Goal: Task Accomplishment & Management: Complete application form

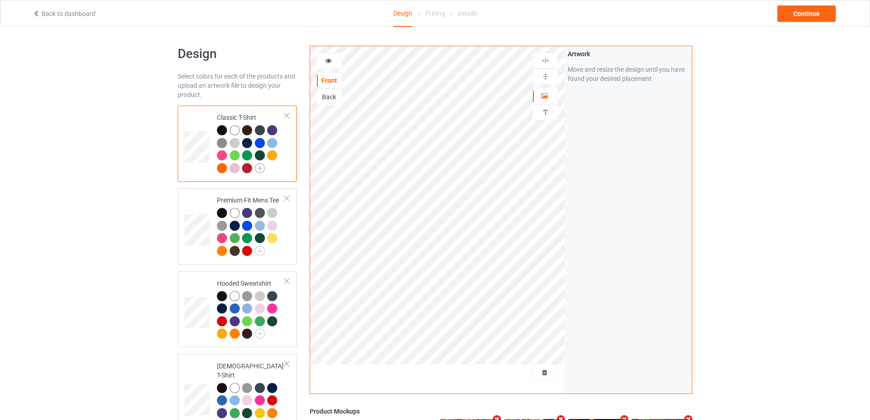
click at [258, 170] on img at bounding box center [260, 168] width 10 height 10
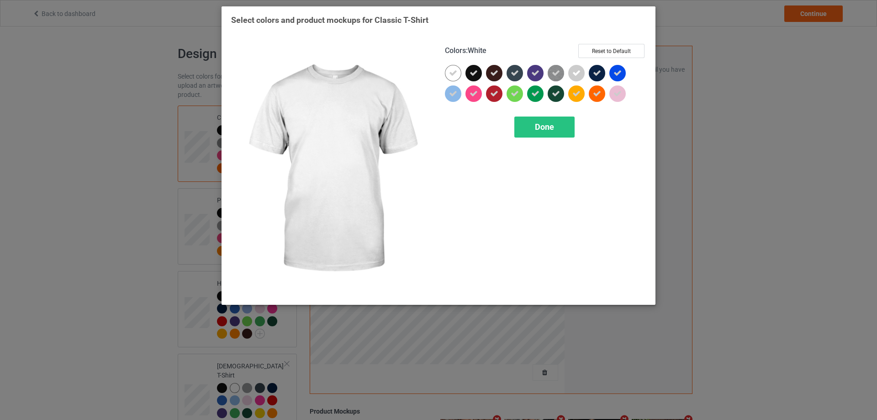
drag, startPoint x: 451, startPoint y: 77, endPoint x: 488, endPoint y: 115, distance: 52.4
click at [452, 77] on icon at bounding box center [453, 73] width 8 height 8
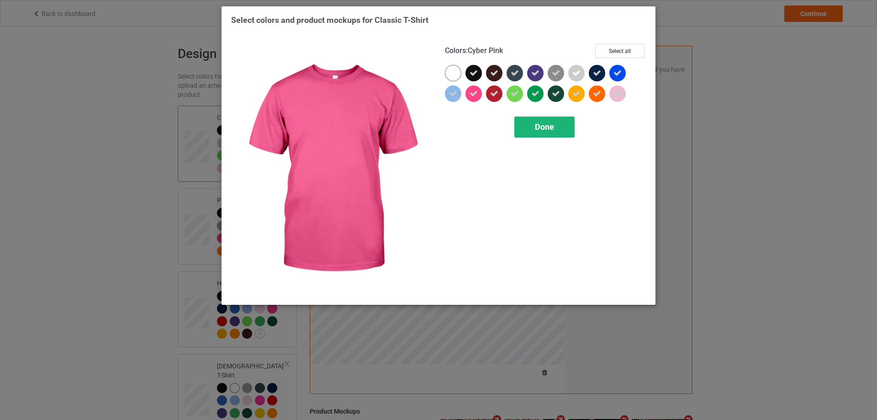
click at [555, 126] on div "Done" at bounding box center [544, 127] width 60 height 21
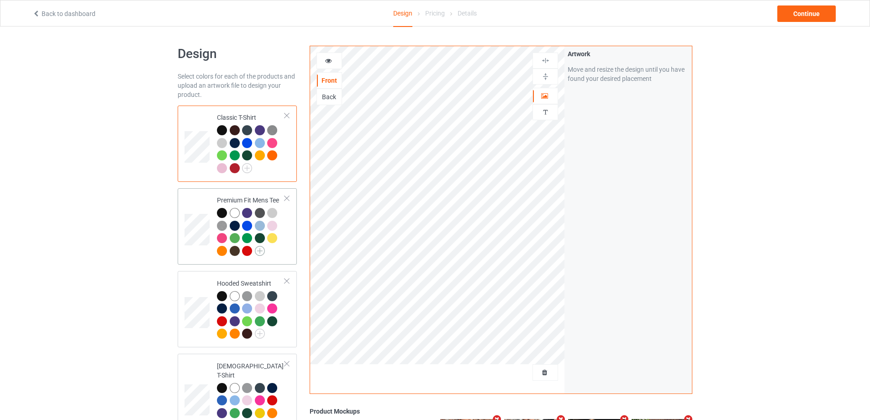
click at [259, 252] on img at bounding box center [260, 251] width 10 height 10
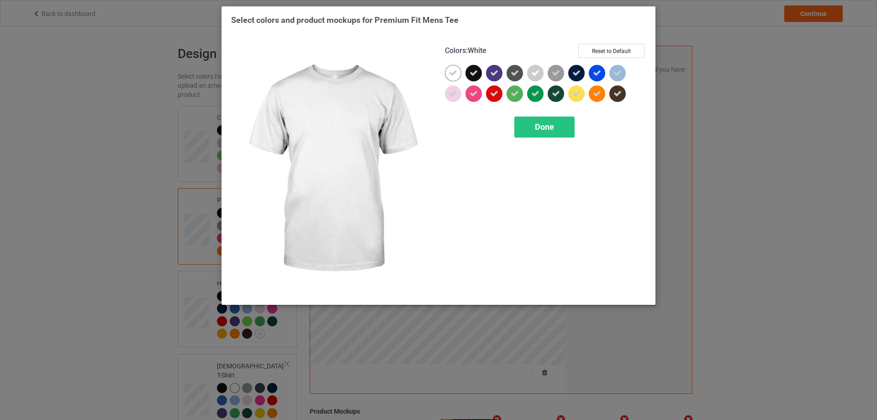
click at [450, 78] on div at bounding box center [453, 73] width 16 height 16
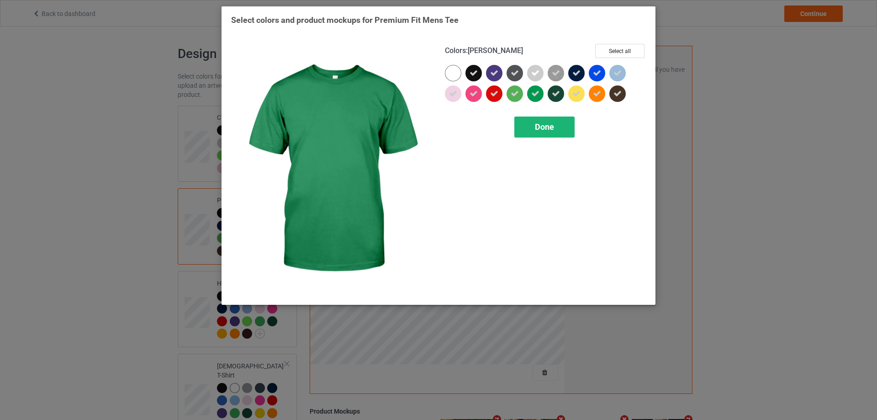
click at [555, 121] on div "Done" at bounding box center [544, 127] width 60 height 21
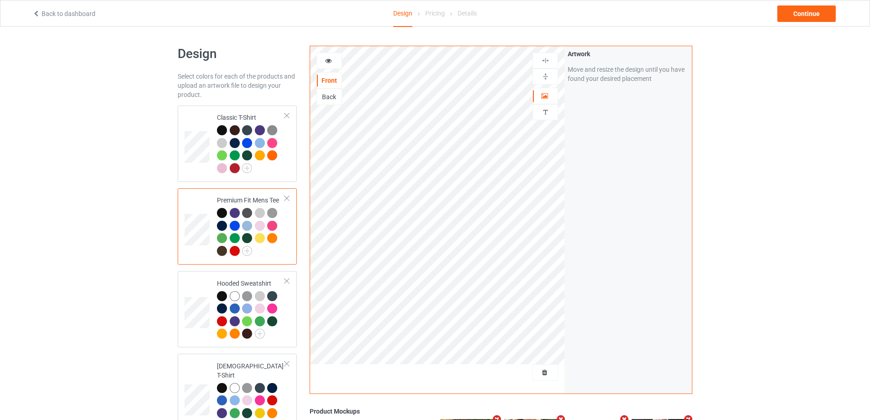
scroll to position [137, 0]
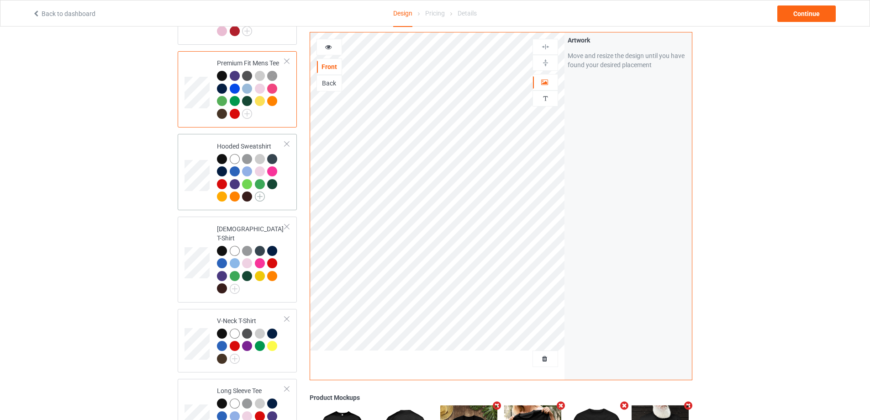
click at [261, 199] on img at bounding box center [260, 196] width 10 height 10
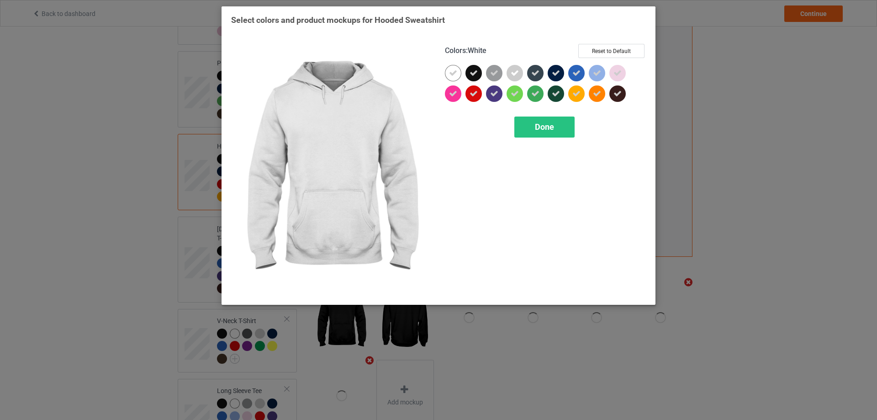
click at [456, 69] on icon at bounding box center [453, 73] width 8 height 8
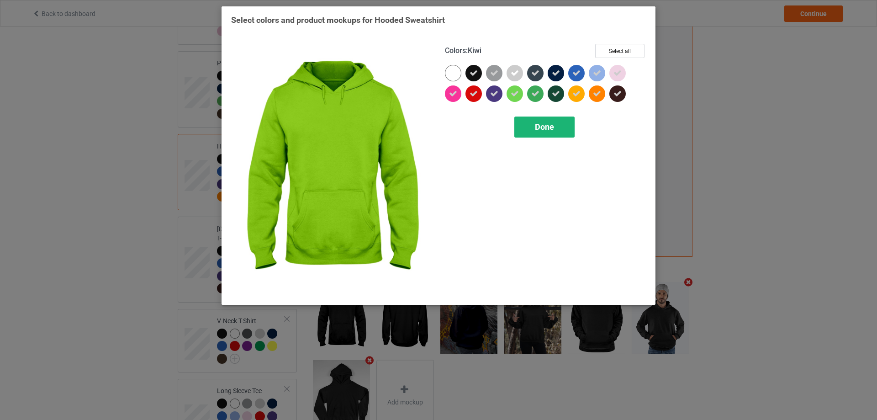
click at [549, 121] on div "Done" at bounding box center [544, 127] width 60 height 21
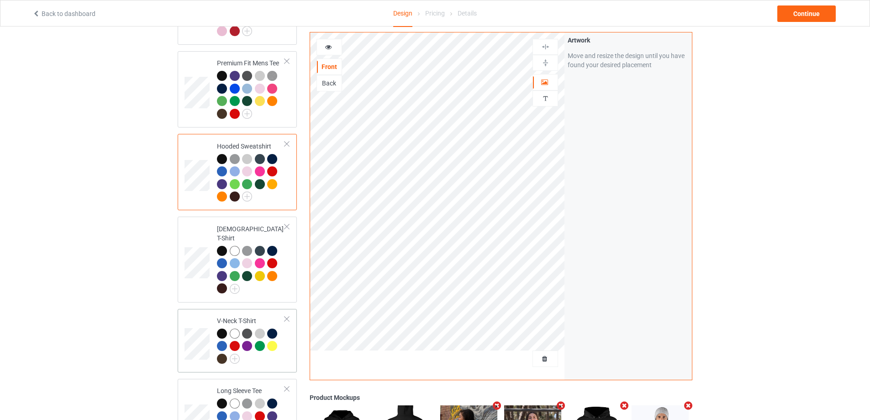
scroll to position [228, 0]
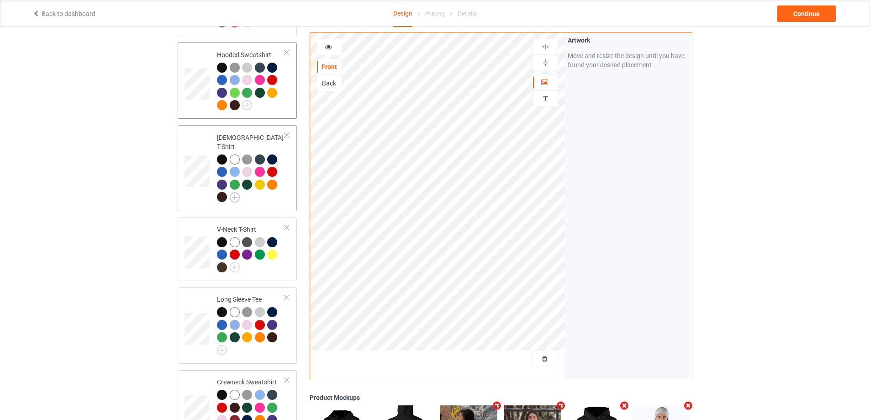
click at [238, 192] on img at bounding box center [235, 197] width 10 height 10
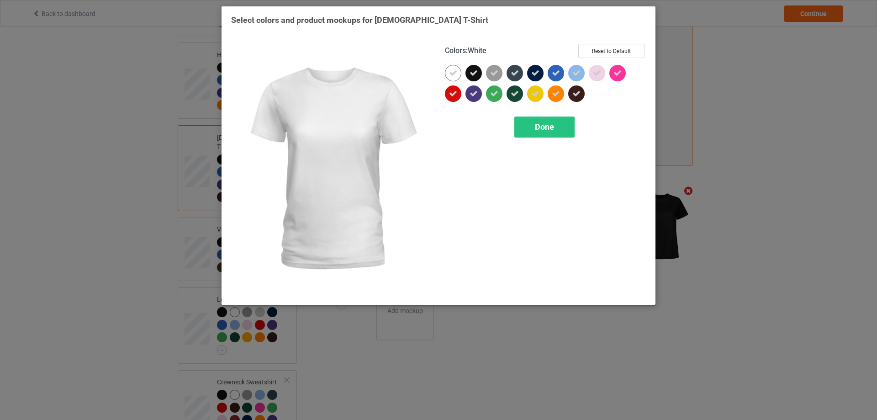
click at [448, 74] on div at bounding box center [453, 73] width 16 height 16
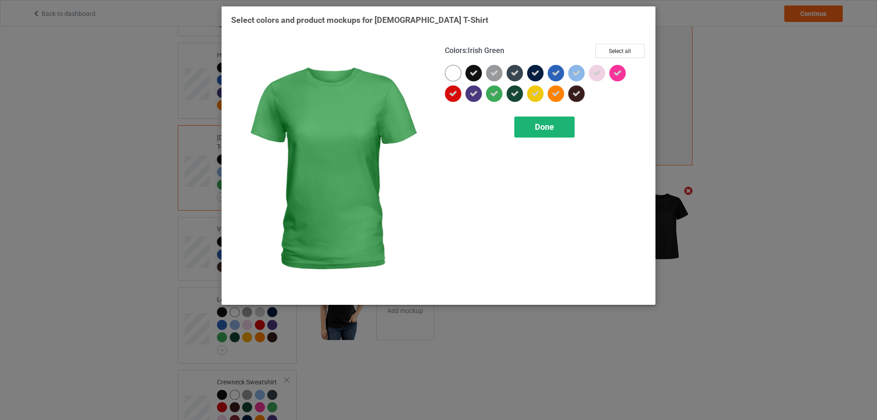
click at [570, 131] on div "Done" at bounding box center [544, 127] width 60 height 21
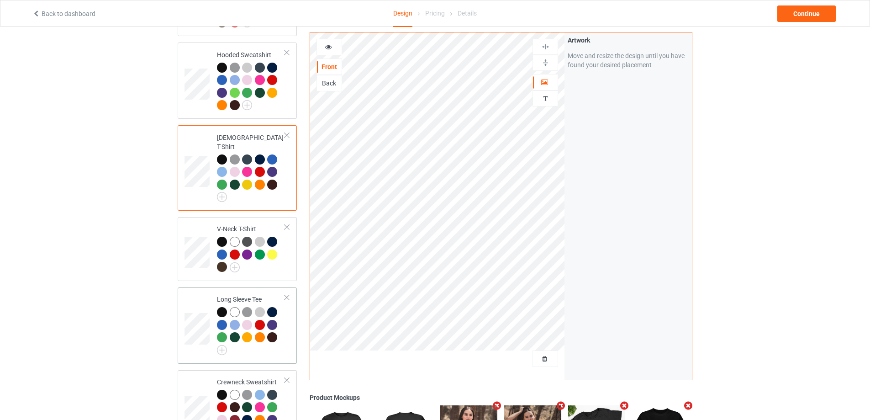
scroll to position [320, 0]
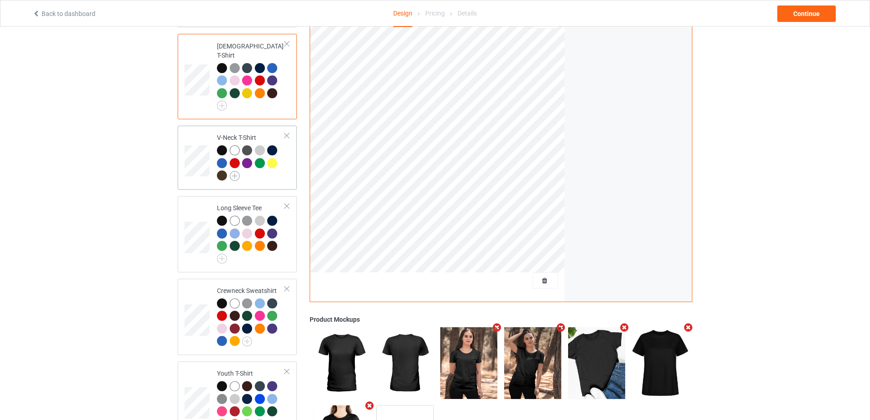
click at [235, 171] on img at bounding box center [235, 176] width 10 height 10
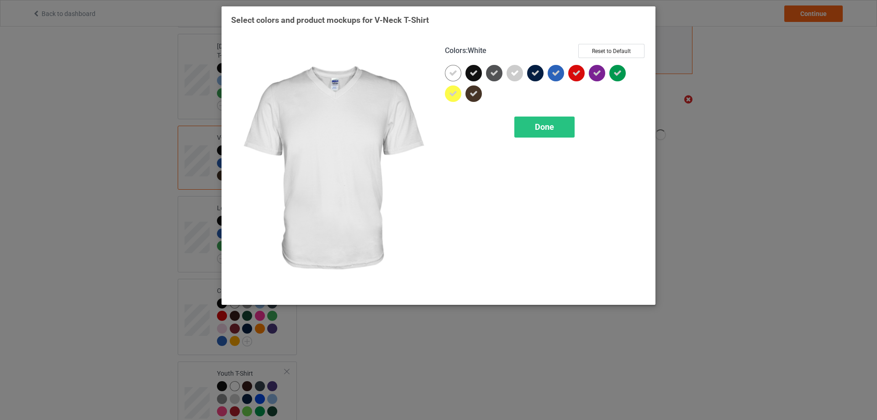
click at [453, 74] on icon at bounding box center [453, 73] width 8 height 8
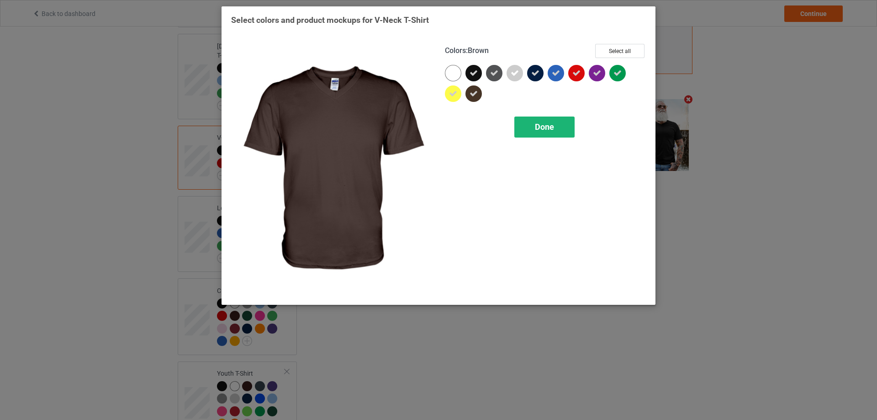
click at [550, 124] on span "Done" at bounding box center [544, 127] width 19 height 10
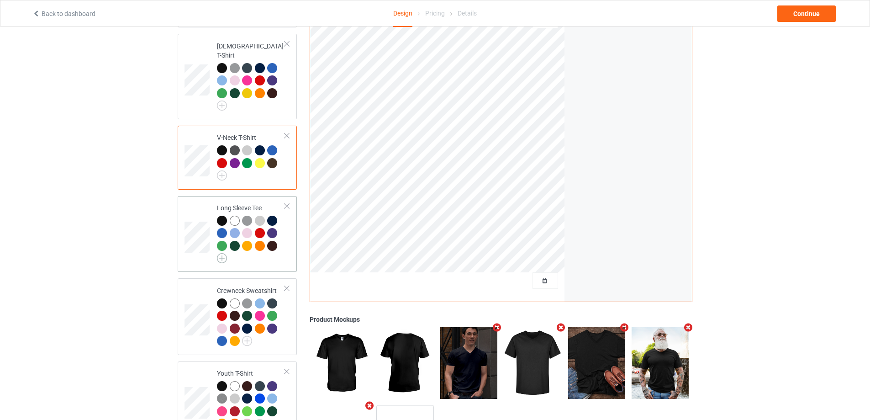
click at [225, 253] on img at bounding box center [222, 258] width 10 height 10
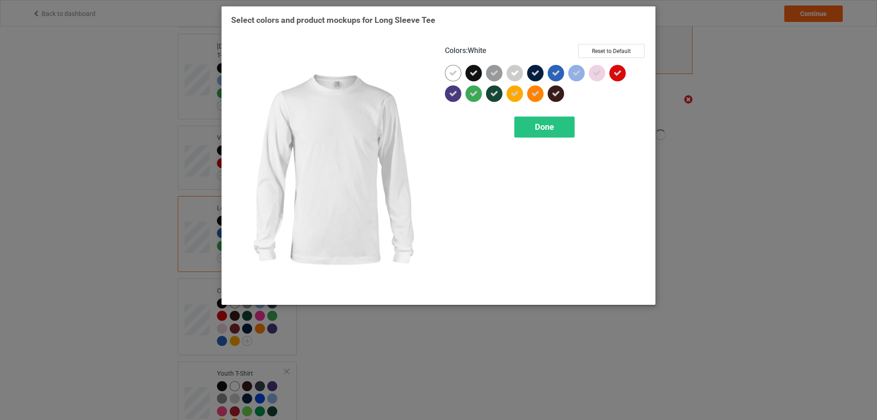
click at [450, 74] on icon at bounding box center [453, 73] width 8 height 8
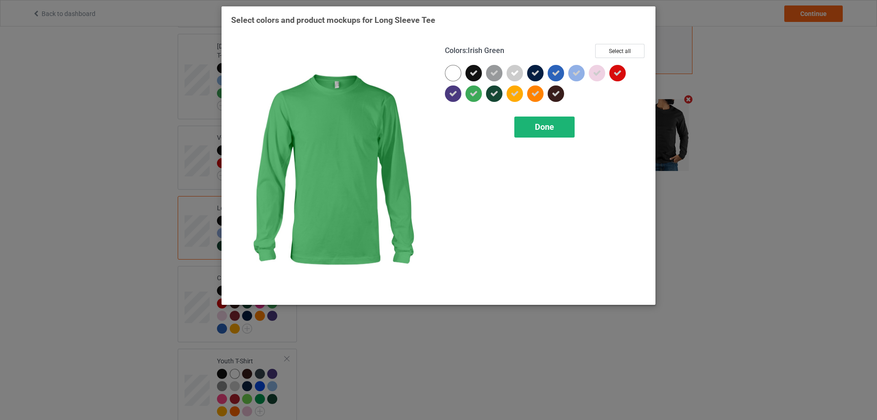
click at [534, 129] on div "Done" at bounding box center [544, 127] width 60 height 21
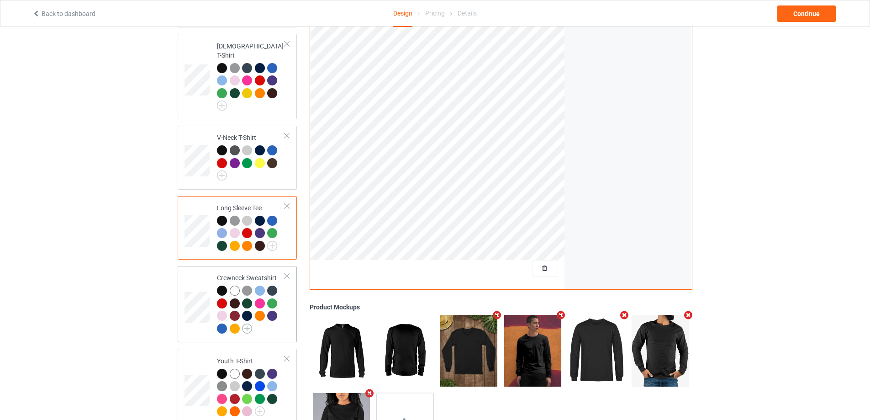
click at [247, 323] on img at bounding box center [247, 328] width 10 height 10
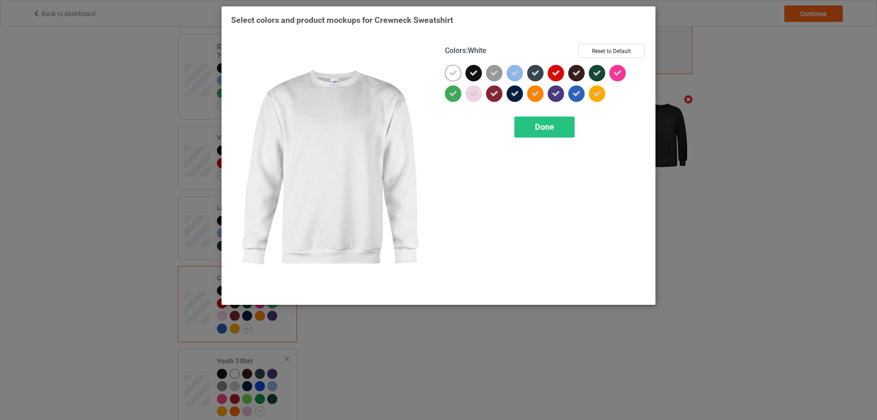
drag, startPoint x: 454, startPoint y: 70, endPoint x: 502, endPoint y: 103, distance: 58.2
click at [454, 70] on icon at bounding box center [453, 73] width 8 height 8
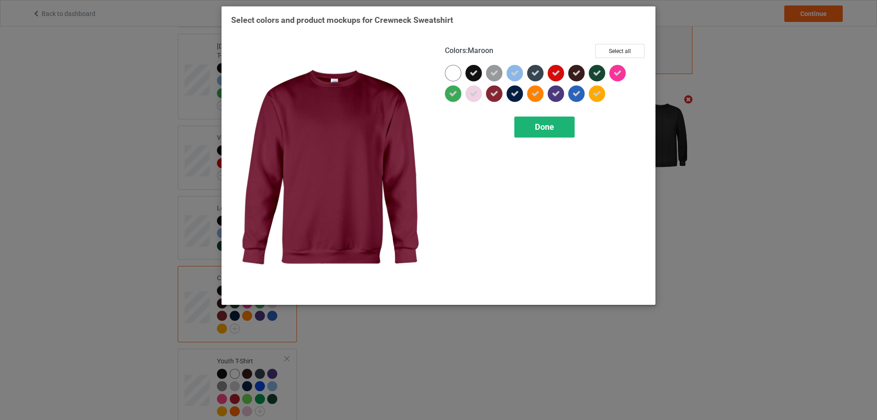
click at [539, 125] on span "Done" at bounding box center [544, 127] width 19 height 10
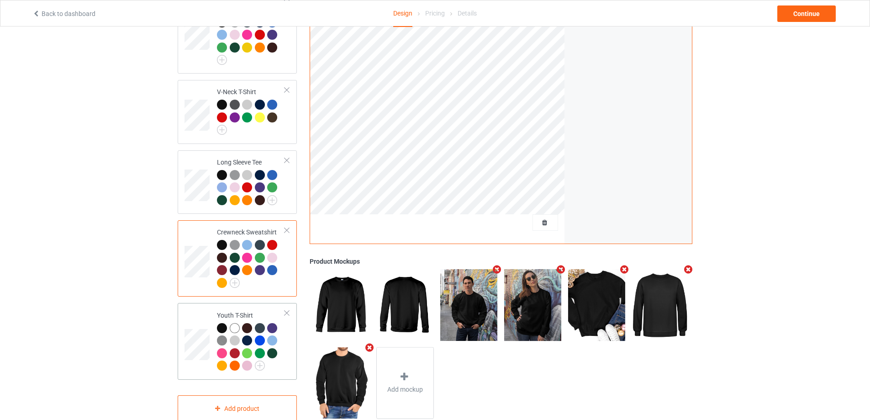
scroll to position [382, 0]
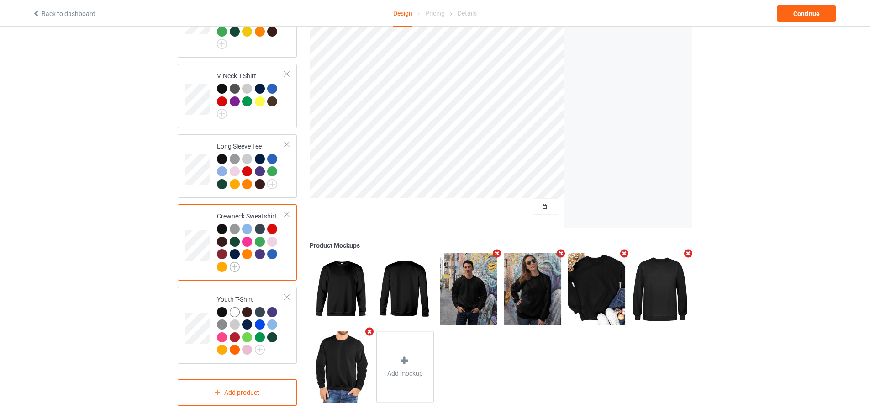
click at [235, 262] on img at bounding box center [235, 267] width 10 height 10
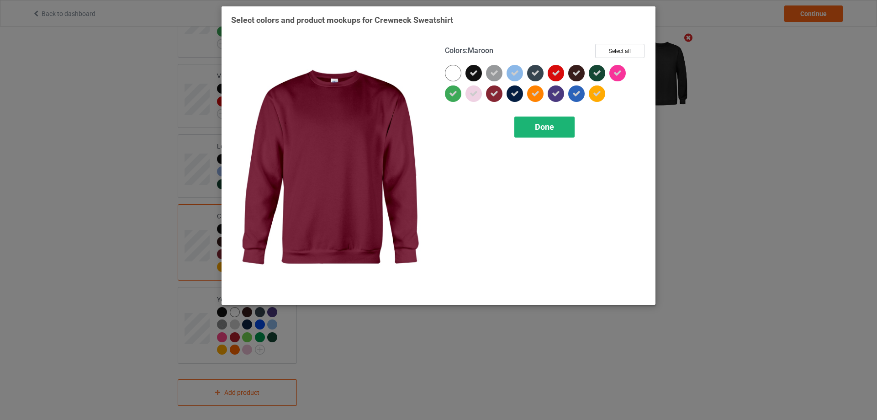
click at [546, 128] on span "Done" at bounding box center [544, 127] width 19 height 10
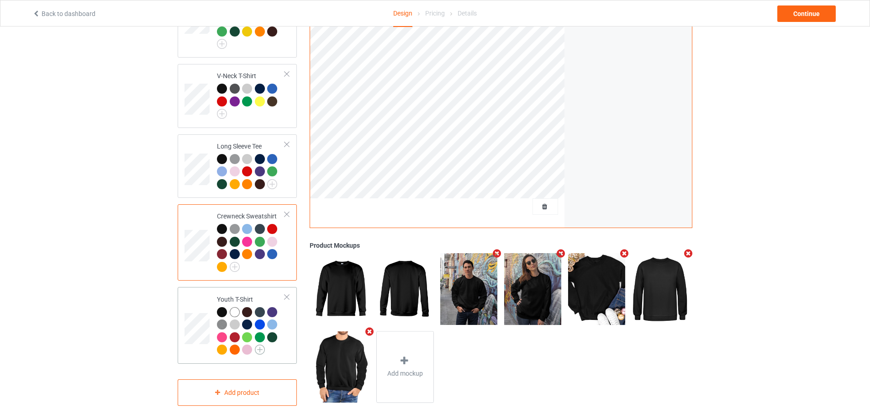
click at [258, 345] on img at bounding box center [260, 350] width 10 height 10
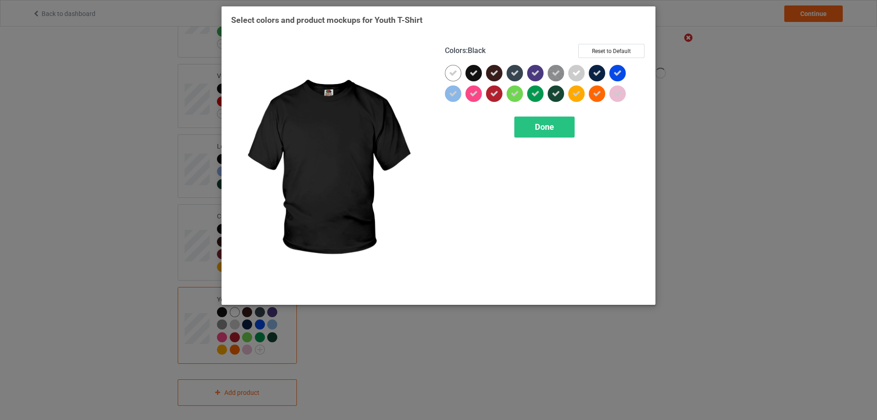
click at [444, 76] on div "Colors : Black Reset to Default Done" at bounding box center [546, 169] width 214 height 264
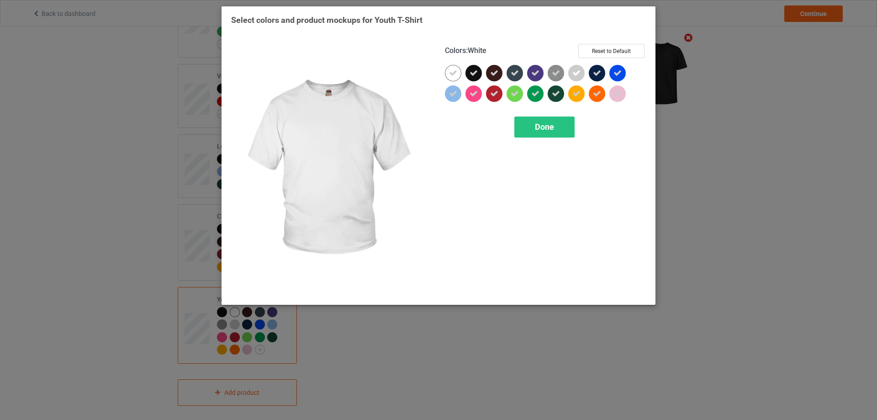
click at [455, 73] on icon at bounding box center [453, 73] width 8 height 8
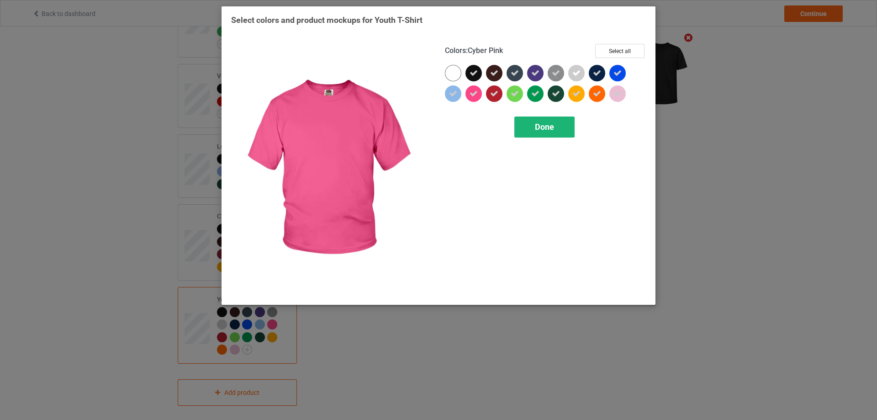
click at [529, 126] on div "Done" at bounding box center [544, 127] width 60 height 21
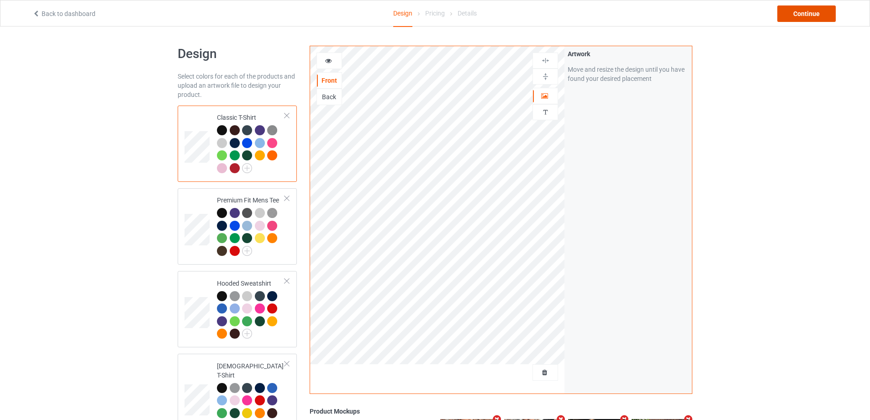
click at [798, 12] on div "Continue" at bounding box center [807, 13] width 58 height 16
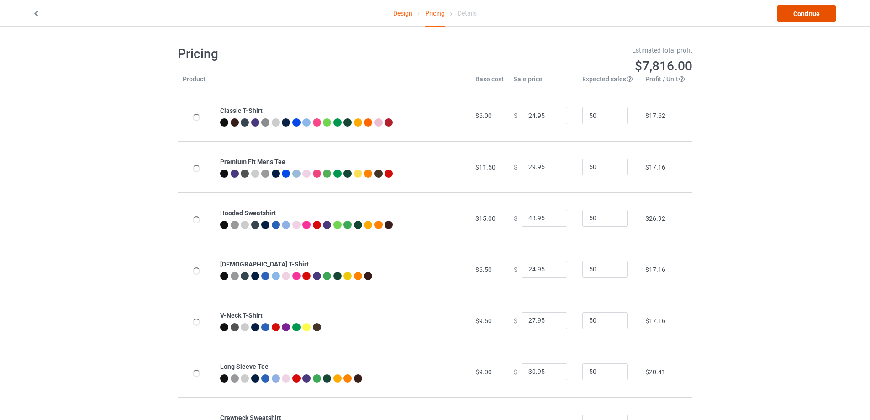
click at [808, 13] on link "Continue" at bounding box center [807, 13] width 58 height 16
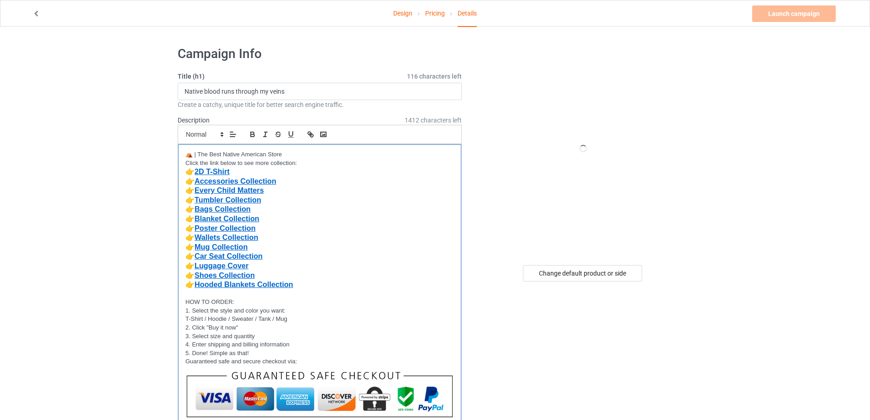
click at [296, 227] on p "👉 Poster Collection" at bounding box center [320, 229] width 269 height 10
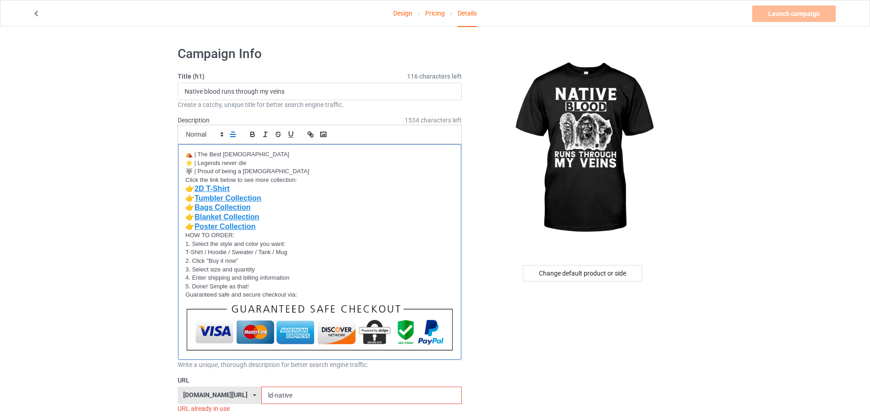
scroll to position [91, 0]
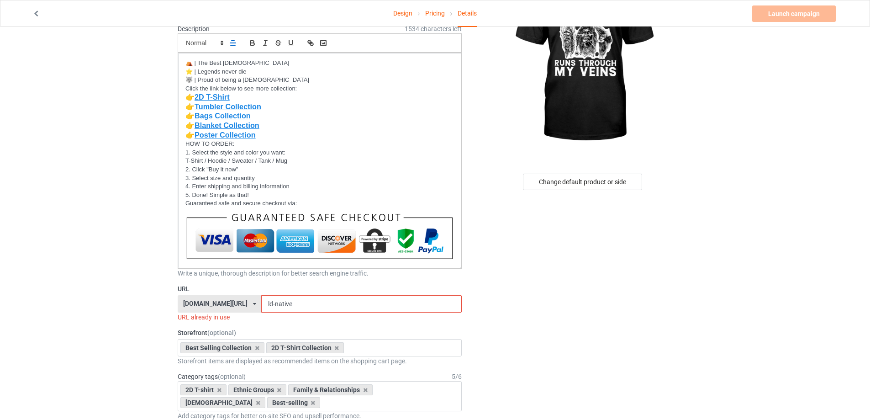
click at [252, 307] on div "[DOMAIN_NAME][URL] [DOMAIN_NAME][URL] [DOMAIN_NAME][URL] [DOMAIN_NAME][URL] [DO…" at bounding box center [220, 303] width 84 height 17
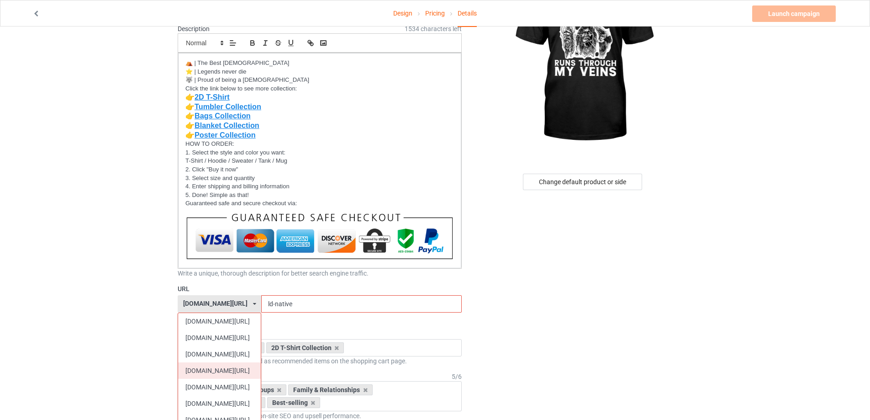
click at [223, 371] on div "[DOMAIN_NAME][URL]" at bounding box center [219, 370] width 83 height 16
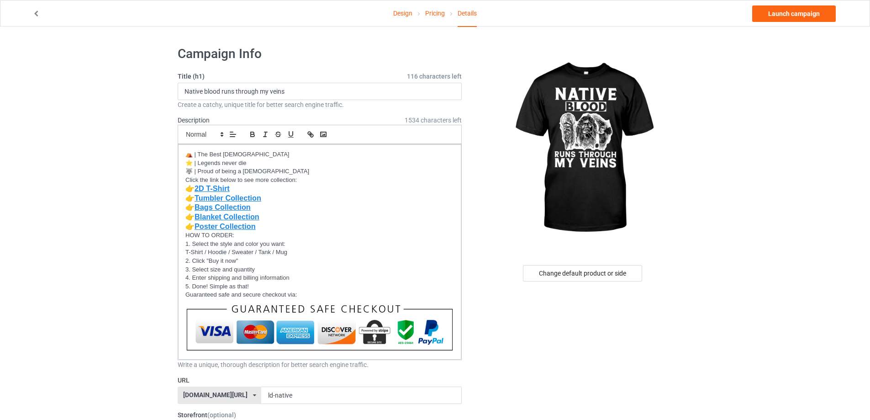
scroll to position [46, 0]
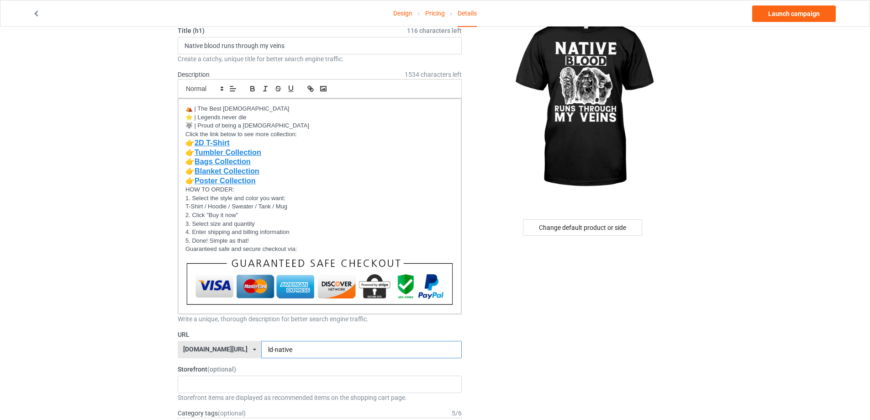
drag, startPoint x: 281, startPoint y: 349, endPoint x: 254, endPoint y: 352, distance: 27.2
click at [261, 352] on input "ld-native" at bounding box center [361, 349] width 200 height 17
drag, startPoint x: 296, startPoint y: 351, endPoint x: 284, endPoint y: 352, distance: 11.9
click at [284, 352] on input "blood-my-[PERSON_NAME]" at bounding box center [361, 349] width 200 height 17
type input "blood-my-veins"
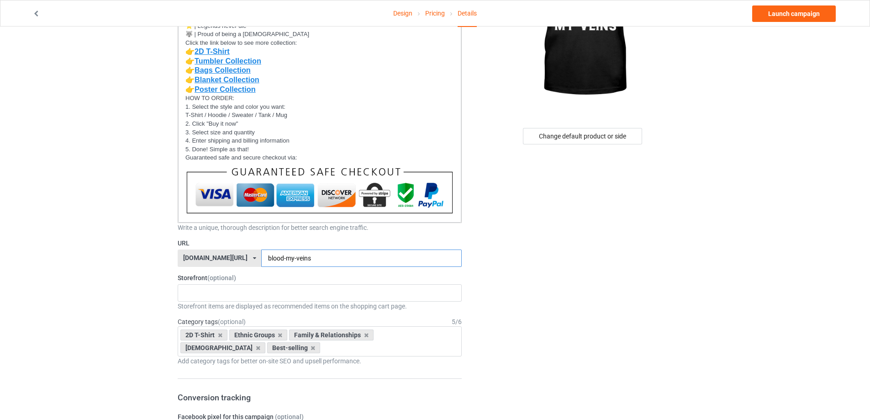
scroll to position [183, 0]
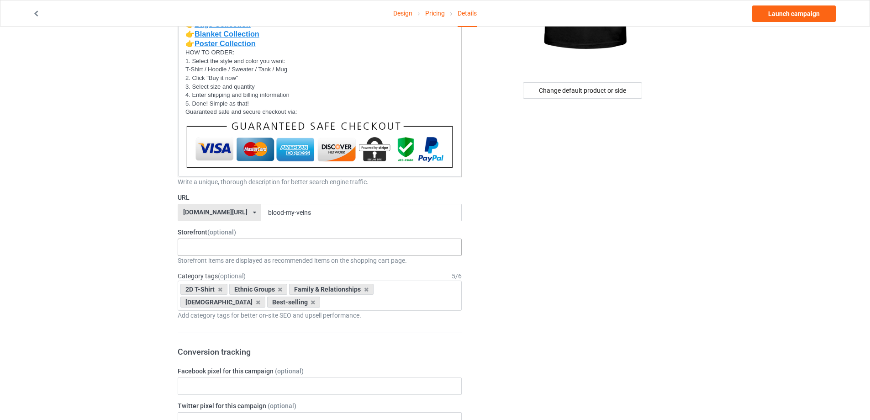
click at [188, 251] on div "MMIW Colection Shoes Collection Hooded Blanket Collection Jacket Collection Bel…" at bounding box center [320, 247] width 284 height 17
click at [207, 248] on div "2d Loading..." at bounding box center [320, 247] width 284 height 17
click at [208, 245] on div "2d Loading..." at bounding box center [320, 247] width 284 height 17
type input "2"
type input "2d"
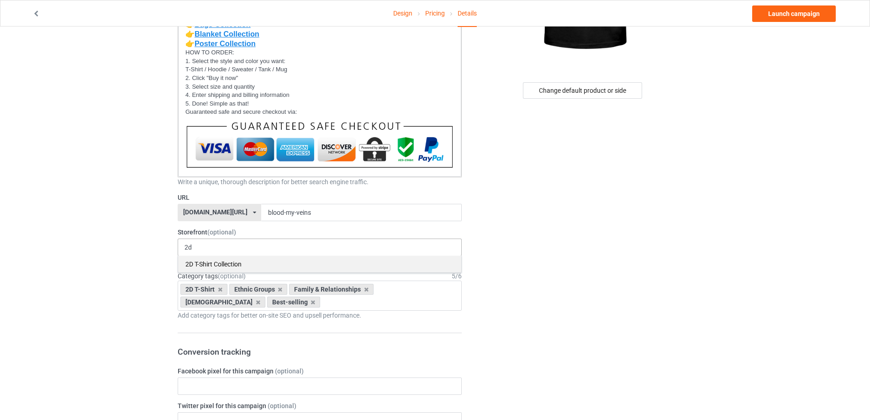
click at [214, 262] on div "2D T-Shirt Collection" at bounding box center [319, 263] width 283 height 17
type input "best"
click at [218, 271] on div "Best Selling Collection" at bounding box center [319, 263] width 283 height 17
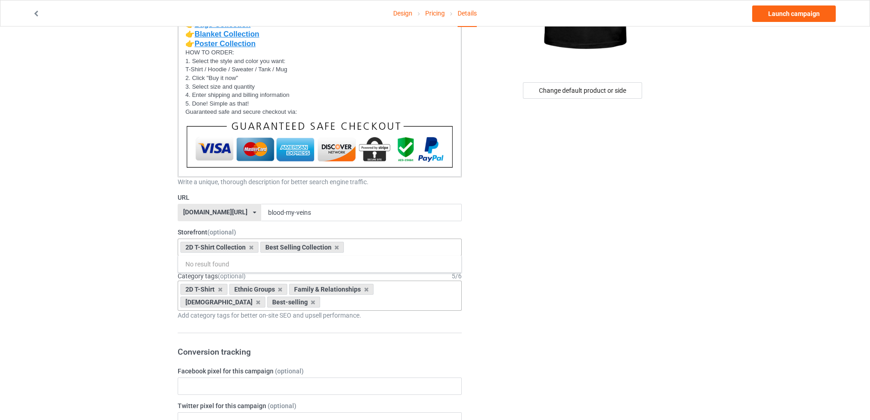
click at [267, 307] on div "Best-selling" at bounding box center [293, 302] width 53 height 11
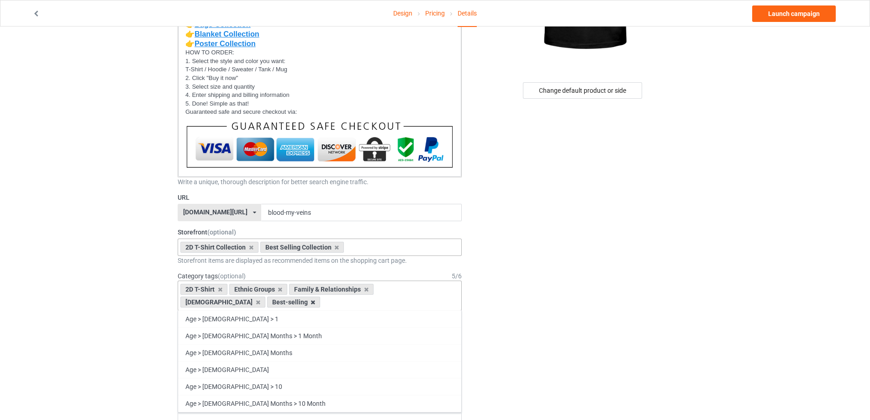
click at [311, 303] on icon at bounding box center [313, 302] width 5 height 6
click at [221, 292] on div "2D T-Shirt" at bounding box center [203, 289] width 47 height 11
click at [218, 290] on icon at bounding box center [220, 289] width 5 height 6
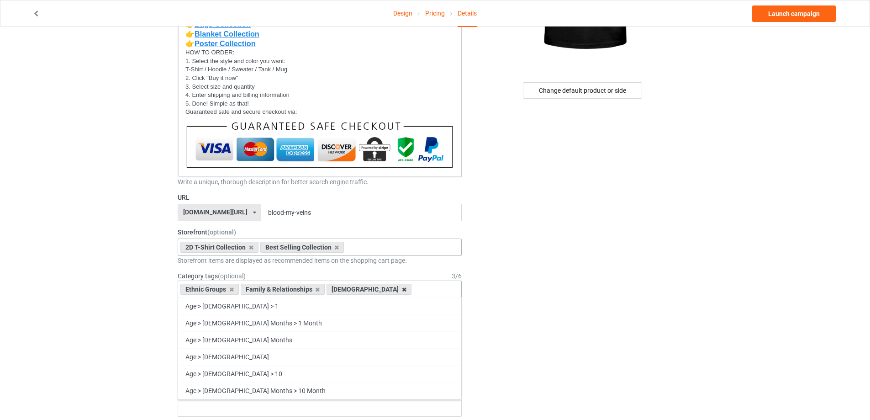
click at [402, 289] on icon at bounding box center [404, 289] width 5 height 6
click at [318, 292] on div "Family & Relationships" at bounding box center [283, 289] width 85 height 11
click at [315, 289] on icon at bounding box center [317, 289] width 5 height 6
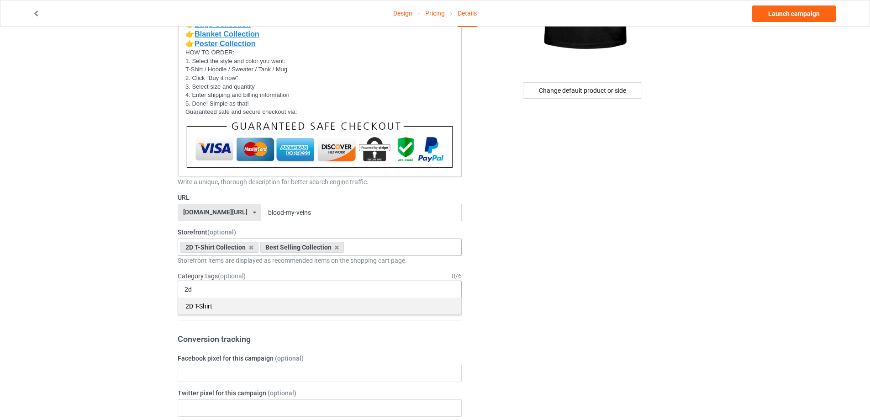
type input "2d"
click at [209, 303] on div "2D T-Shirt" at bounding box center [319, 305] width 283 height 17
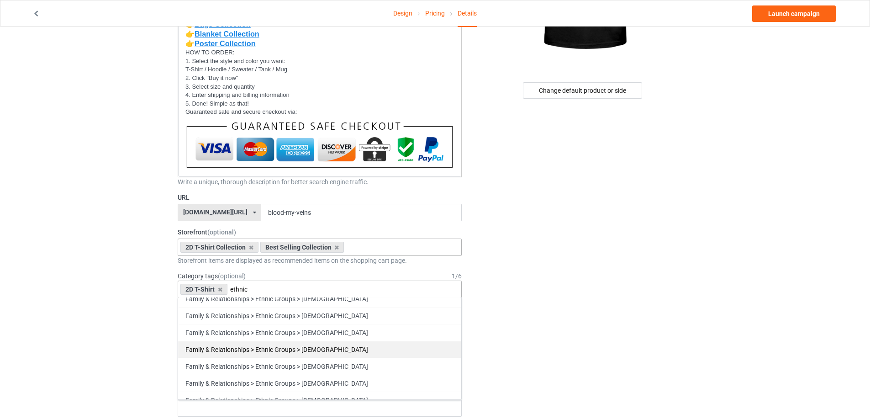
type input "ethnic"
click at [330, 353] on div "Family & Relationships > Ethnic Groups > [DEMOGRAPHIC_DATA]" at bounding box center [319, 349] width 283 height 17
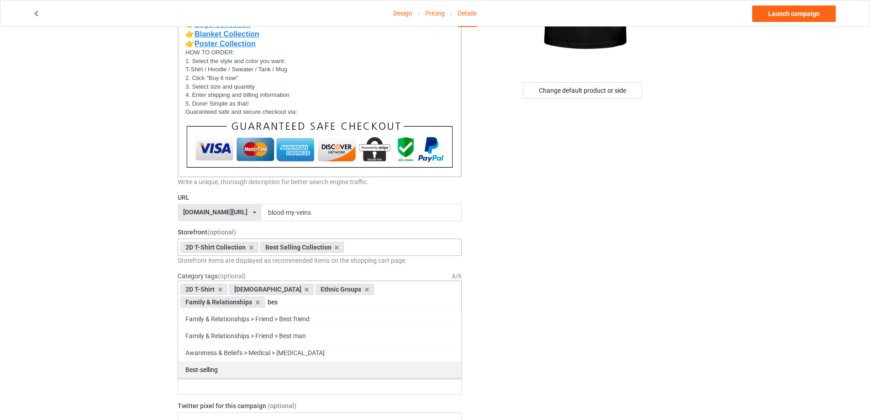
type input "bes"
click at [218, 374] on div "Best-selling" at bounding box center [319, 369] width 283 height 17
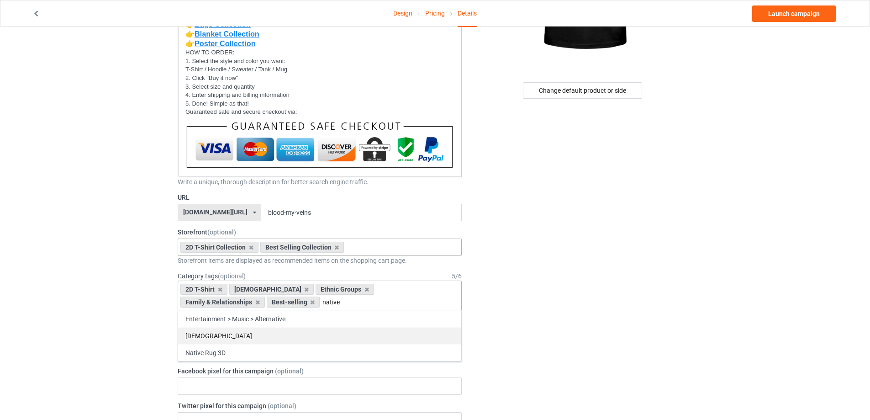
type input "native"
click at [219, 336] on div "[DEMOGRAPHIC_DATA]" at bounding box center [319, 335] width 283 height 17
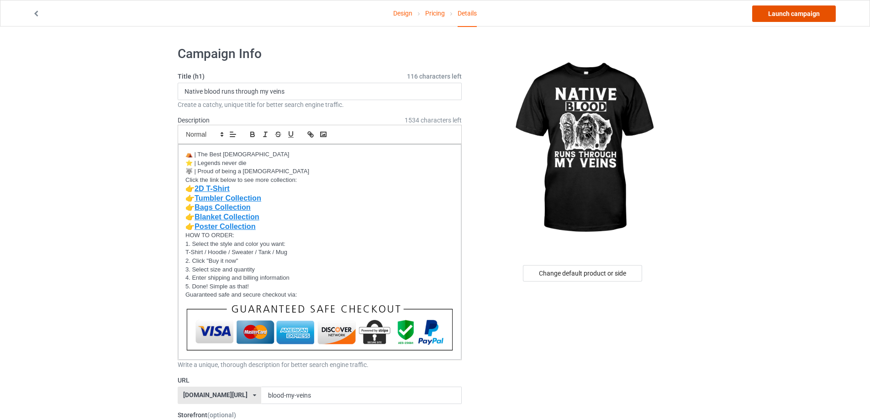
click at [814, 16] on link "Launch campaign" at bounding box center [795, 13] width 84 height 16
